Goal: Find contact information: Find contact information

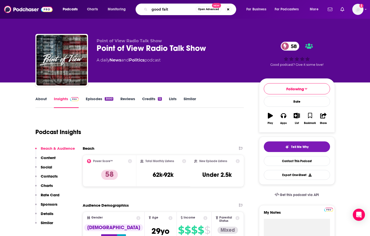
type input "good faith"
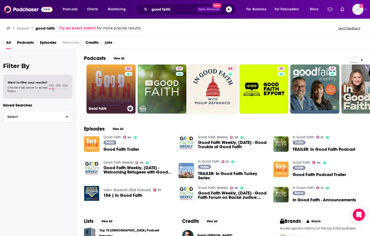
click at [117, 85] on link "64 Good Faith" at bounding box center [111, 88] width 49 height 49
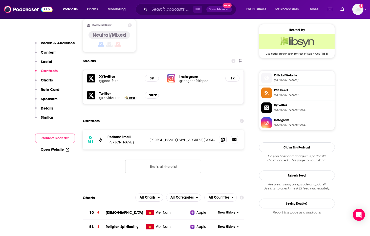
scroll to position [409, 0]
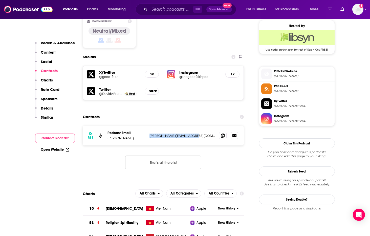
drag, startPoint x: 195, startPoint y: 114, endPoint x: 150, endPoint y: 115, distance: 44.5
click at [150, 134] on p "[PERSON_NAME][EMAIL_ADDRESS][DOMAIN_NAME]" at bounding box center [182, 136] width 66 height 4
copy p "[PERSON_NAME][EMAIL_ADDRESS][DOMAIN_NAME]"
click at [134, 52] on div "Socials" at bounding box center [163, 57] width 161 height 10
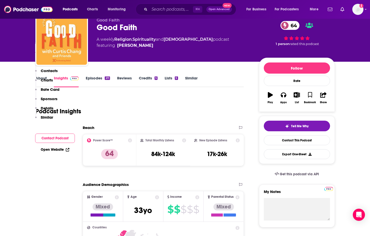
scroll to position [0, 0]
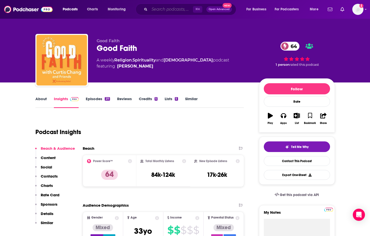
click at [169, 9] on input "Search podcasts, credits, & more..." at bounding box center [171, 9] width 44 height 8
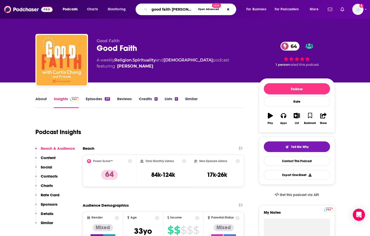
type input "good faith [PERSON_NAME]"
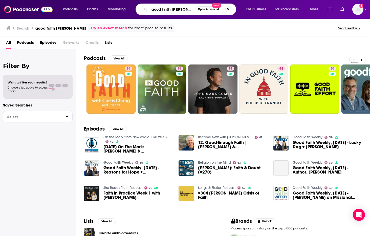
click at [192, 9] on input "good faith [PERSON_NAME]" at bounding box center [172, 9] width 46 height 8
type input "good faith [PERSON_NAME]"
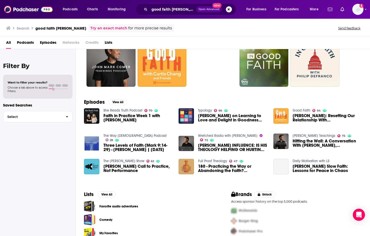
scroll to position [29, 0]
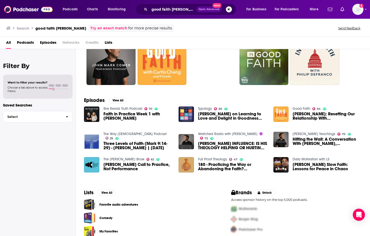
click at [114, 114] on span "Faith in Practice Week 1 with [PERSON_NAME]" at bounding box center [137, 116] width 69 height 9
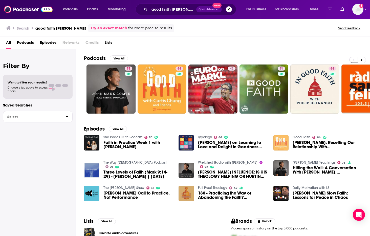
click at [286, 143] on img "John Mark Comer: Resetting Our Relationship With God" at bounding box center [280, 142] width 15 height 15
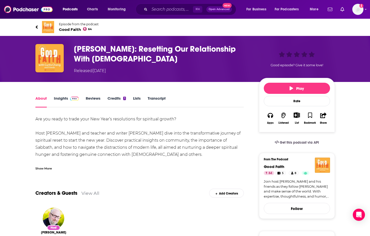
click at [163, 13] on div "⌘ K Open Advanced New" at bounding box center [186, 10] width 101 height 12
click at [161, 8] on input "Search podcasts, credits, & more..." at bounding box center [171, 9] width 44 height 8
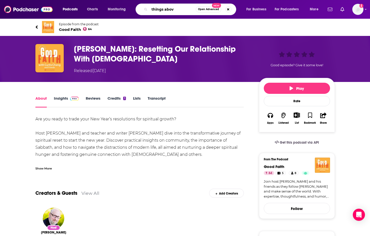
type input "things above"
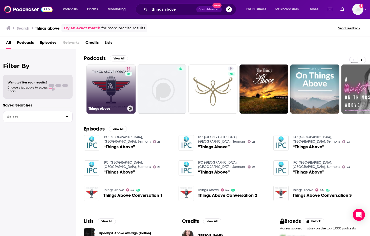
click at [90, 98] on link "54 Things Above" at bounding box center [111, 88] width 49 height 49
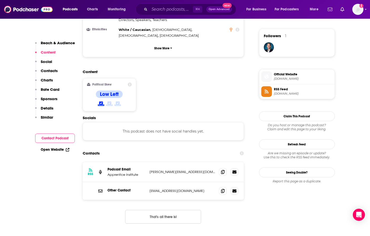
scroll to position [365, 0]
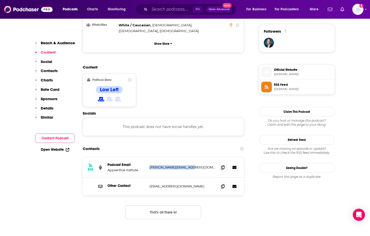
drag, startPoint x: 189, startPoint y: 131, endPoint x: 148, endPoint y: 132, distance: 41.3
click at [148, 158] on div "RSS Podcast Email Apprentice Institute [PERSON_NAME][EMAIL_ADDRESS][DOMAIN_NAME…" at bounding box center [163, 168] width 161 height 20
copy p "[PERSON_NAME][EMAIL_ADDRESS][DOMAIN_NAME]"
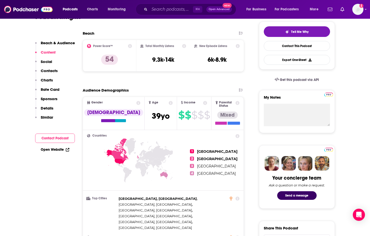
scroll to position [0, 0]
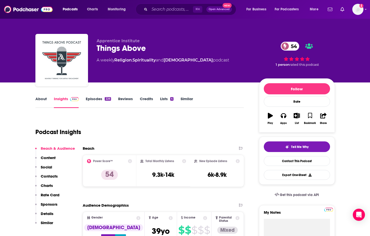
click at [40, 97] on link "About" at bounding box center [40, 102] width 11 height 12
